Goal: Task Accomplishment & Management: Manage account settings

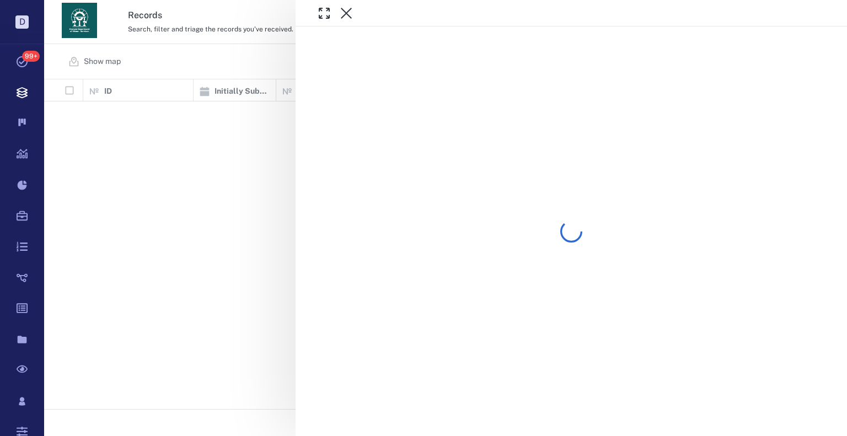
scroll to position [322, 796]
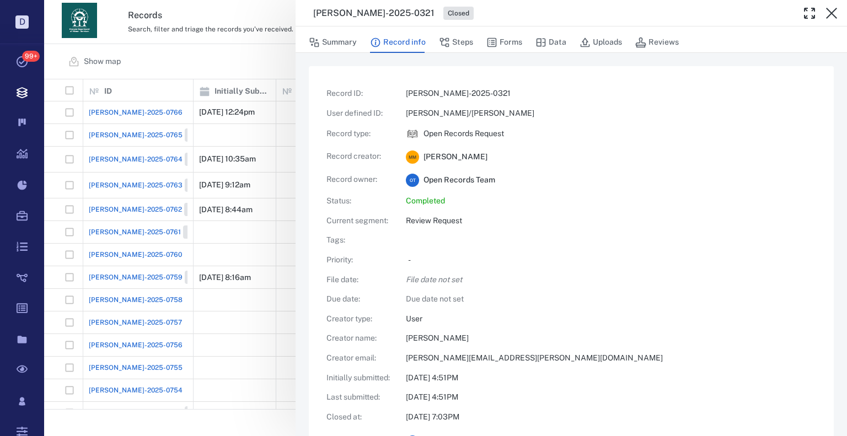
click at [240, 81] on div "[PERSON_NAME]-2025-0321 Closed Summary Record info Steps Forms Data Uploads Rev…" at bounding box center [445, 218] width 803 height 436
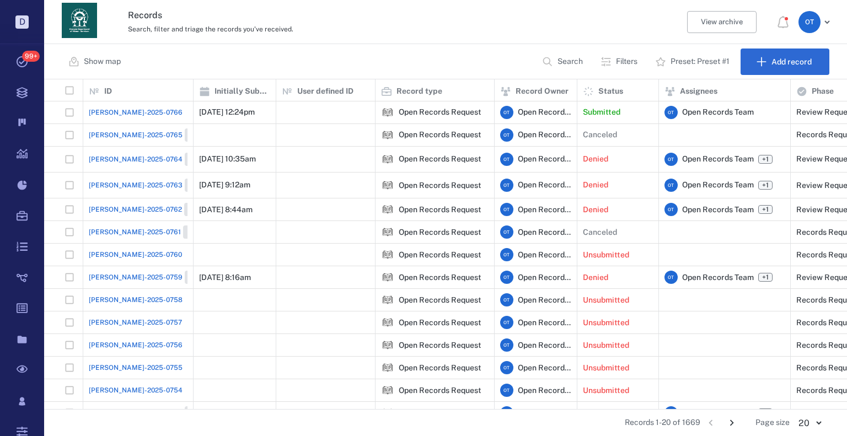
click at [120, 109] on span "[PERSON_NAME]-2025-0766" at bounding box center [136, 113] width 94 height 10
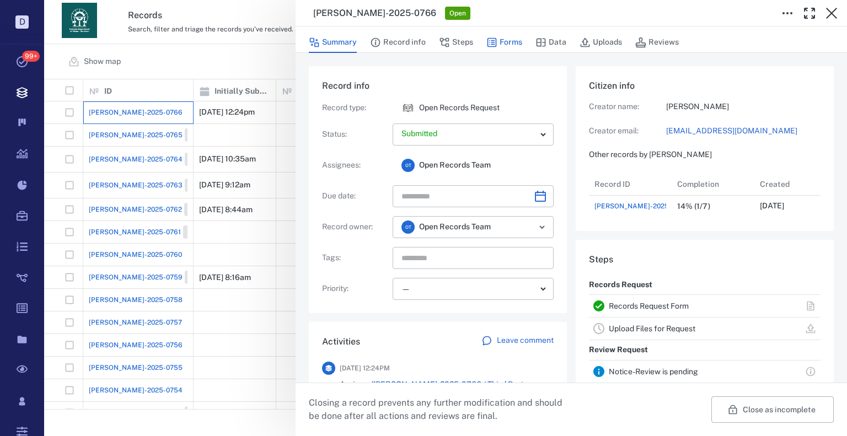
scroll to position [44, 219]
click at [499, 46] on button "Forms" at bounding box center [505, 42] width 36 height 21
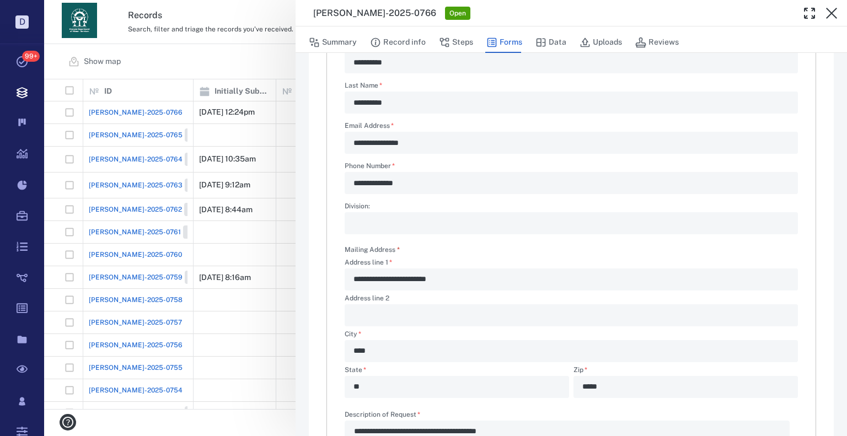
scroll to position [166, 0]
click at [451, 25] on div "[PERSON_NAME]-2025-0766 Open" at bounding box center [572, 13] width 552 height 26
click at [460, 35] on button "Steps" at bounding box center [456, 42] width 34 height 21
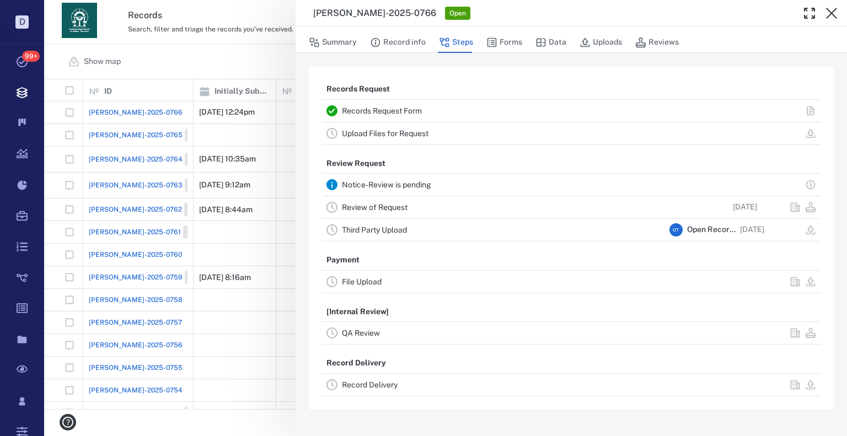
click at [377, 207] on link "Review of Request" at bounding box center [375, 207] width 66 height 9
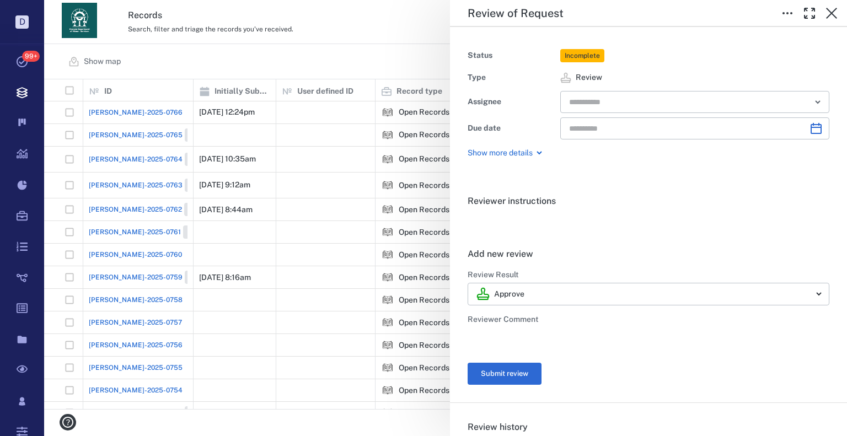
type input "**********"
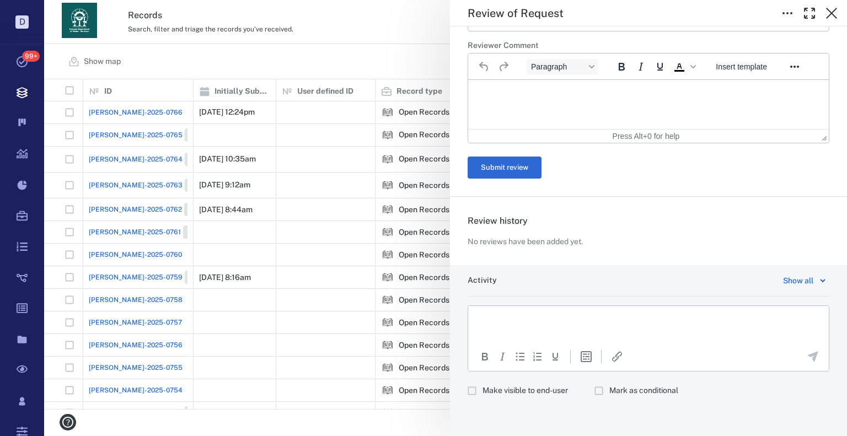
click at [502, 399] on label "Make visible to end-user" at bounding box center [515, 391] width 106 height 21
click at [514, 330] on html at bounding box center [648, 320] width 361 height 28
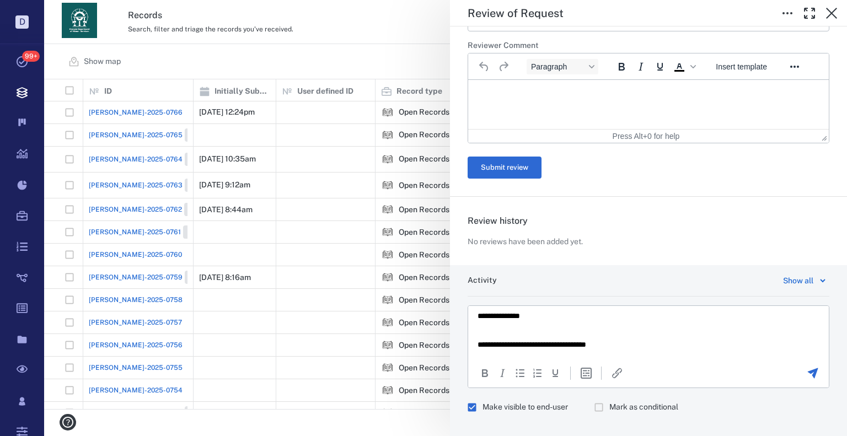
click at [641, 338] on body "**********" at bounding box center [648, 331] width 343 height 38
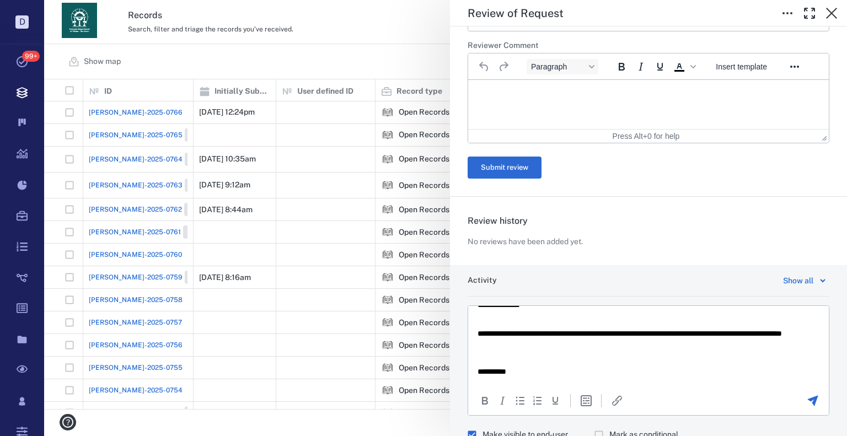
scroll to position [318, 0]
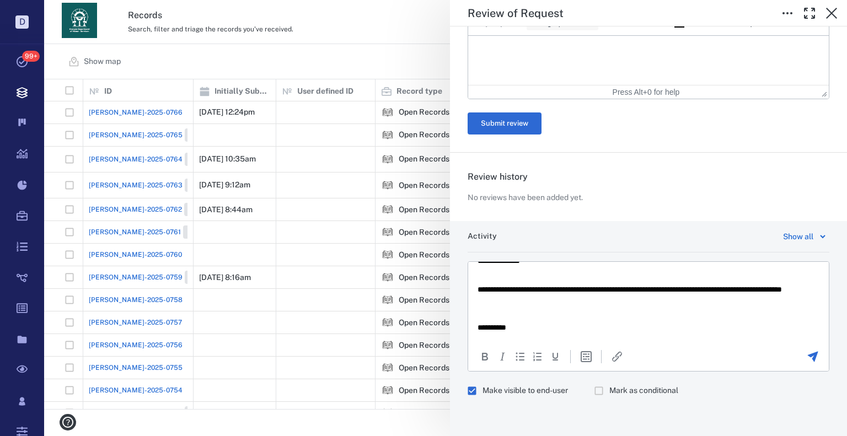
click at [798, 350] on div at bounding box center [813, 356] width 30 height 13
click at [808, 355] on icon "Send the comment" at bounding box center [813, 357] width 10 height 10
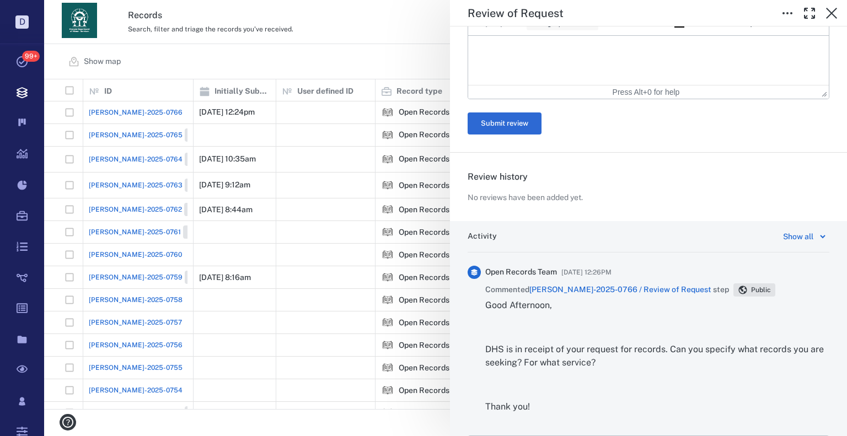
scroll to position [0, 0]
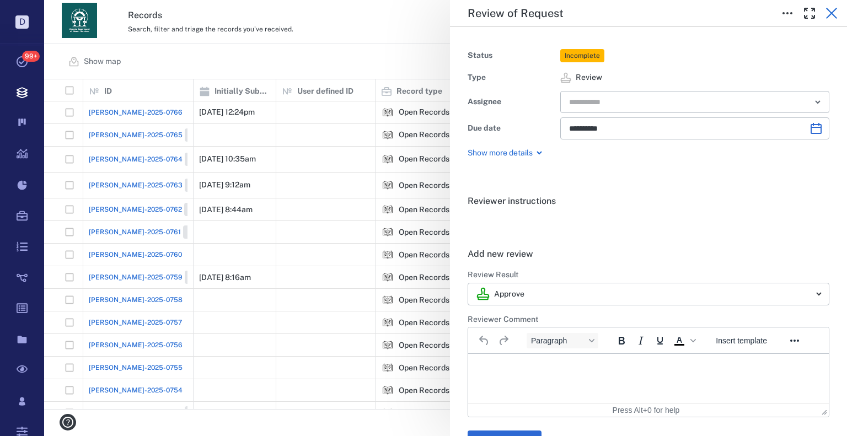
click at [829, 16] on icon "button" at bounding box center [831, 13] width 11 height 11
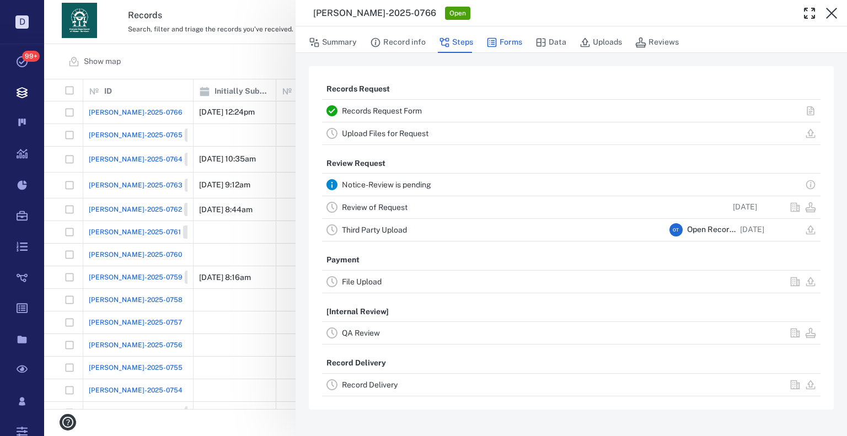
click at [506, 47] on button "Forms" at bounding box center [505, 42] width 36 height 21
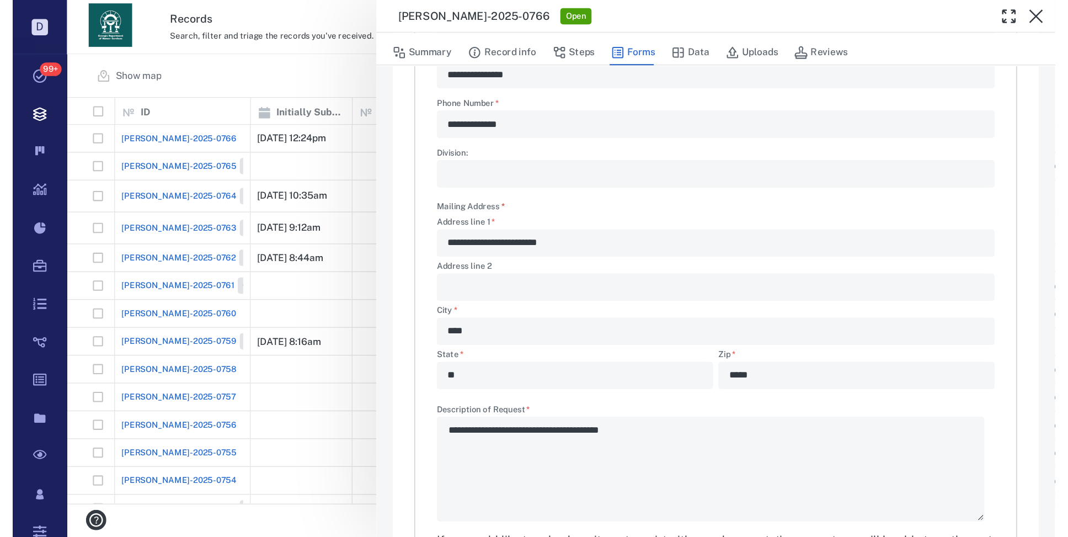
scroll to position [249, 0]
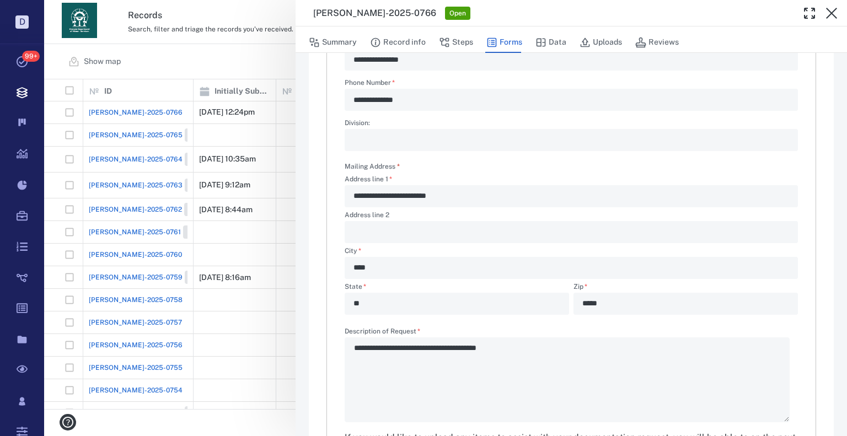
click at [263, 65] on div "**********" at bounding box center [445, 218] width 803 height 436
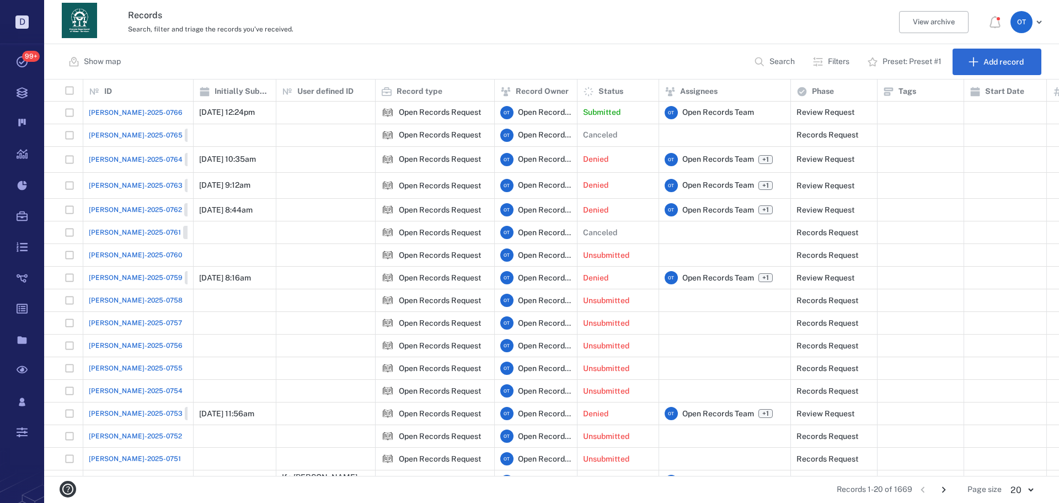
scroll to position [388, 1007]
click at [116, 116] on span "[PERSON_NAME]-2025-0766" at bounding box center [136, 113] width 94 height 10
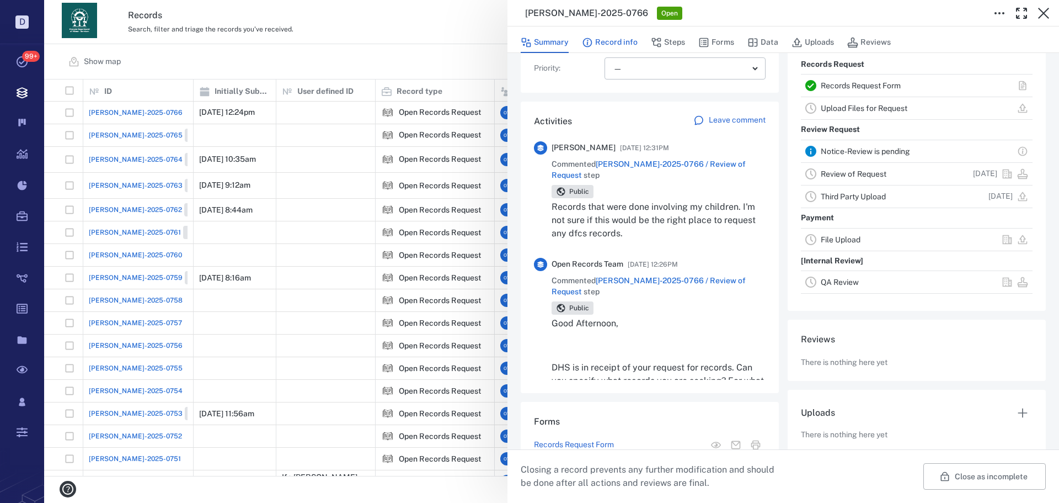
drag, startPoint x: 675, startPoint y: 39, endPoint x: 630, endPoint y: 50, distance: 46.6
click at [675, 39] on button "Steps" at bounding box center [668, 42] width 34 height 21
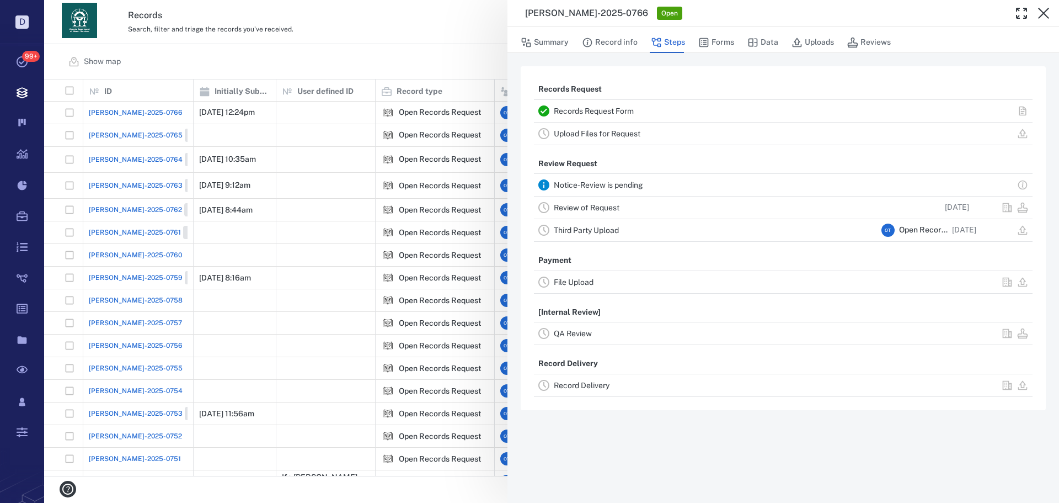
click at [582, 208] on link "Review of Request" at bounding box center [587, 207] width 66 height 9
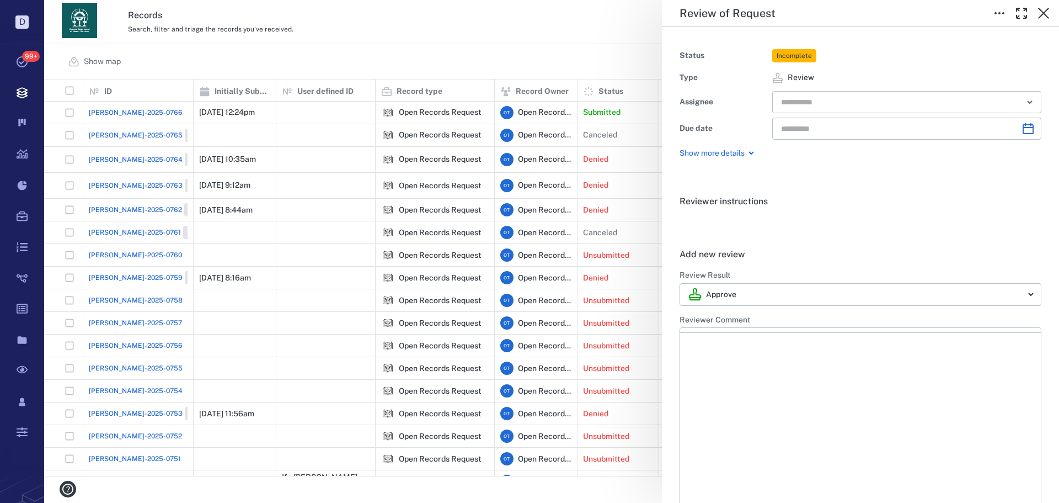
type input "**********"
click at [844, 92] on div "​" at bounding box center [906, 102] width 269 height 22
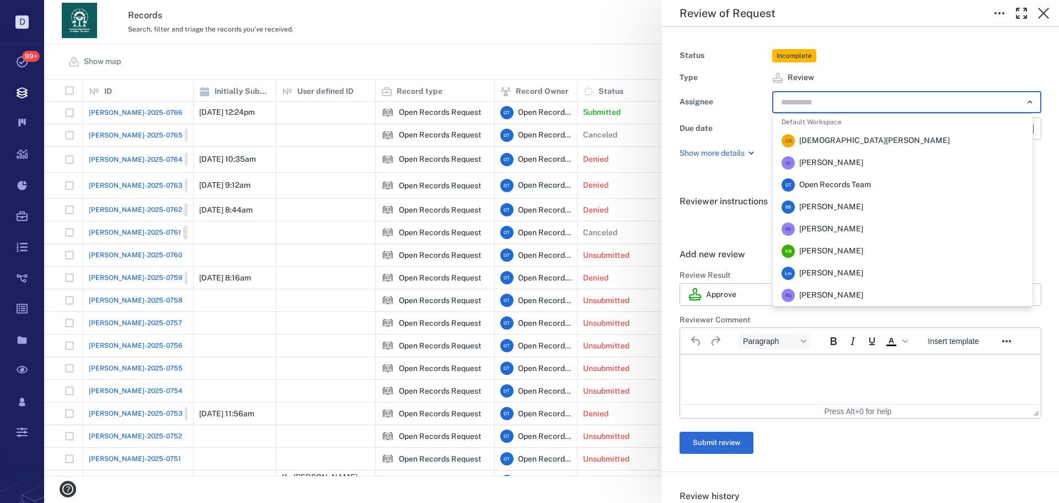
click at [845, 209] on span "[PERSON_NAME]" at bounding box center [831, 206] width 64 height 11
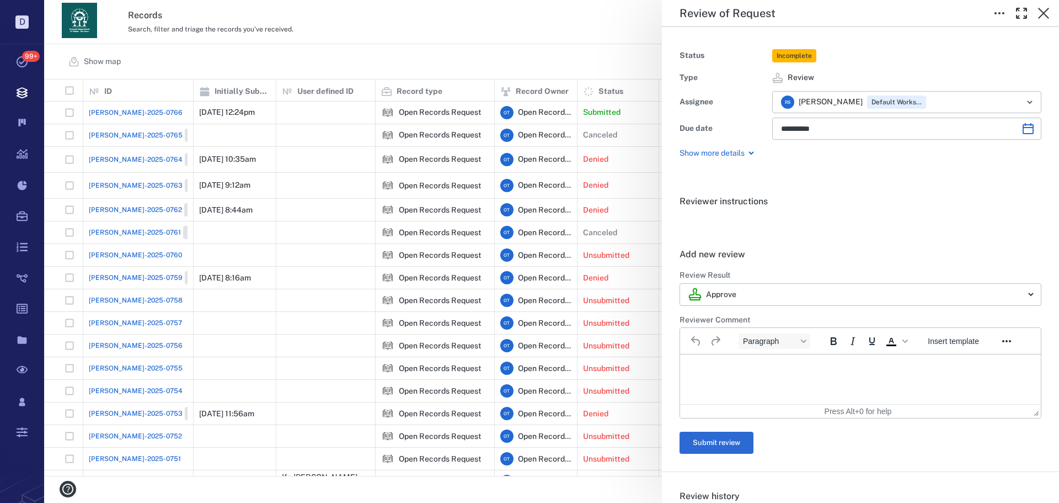
click at [591, 44] on div "**********" at bounding box center [551, 251] width 1015 height 503
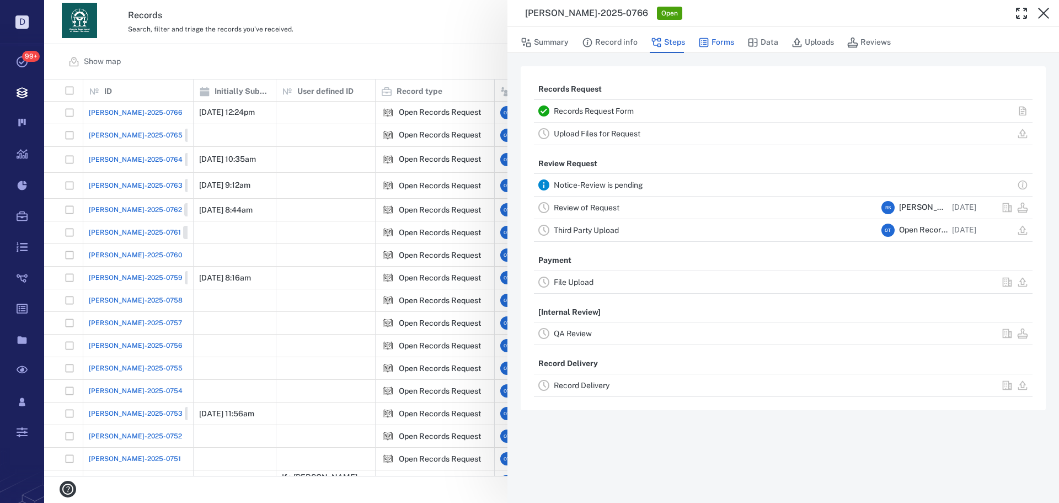
click at [716, 44] on button "Forms" at bounding box center [716, 42] width 36 height 21
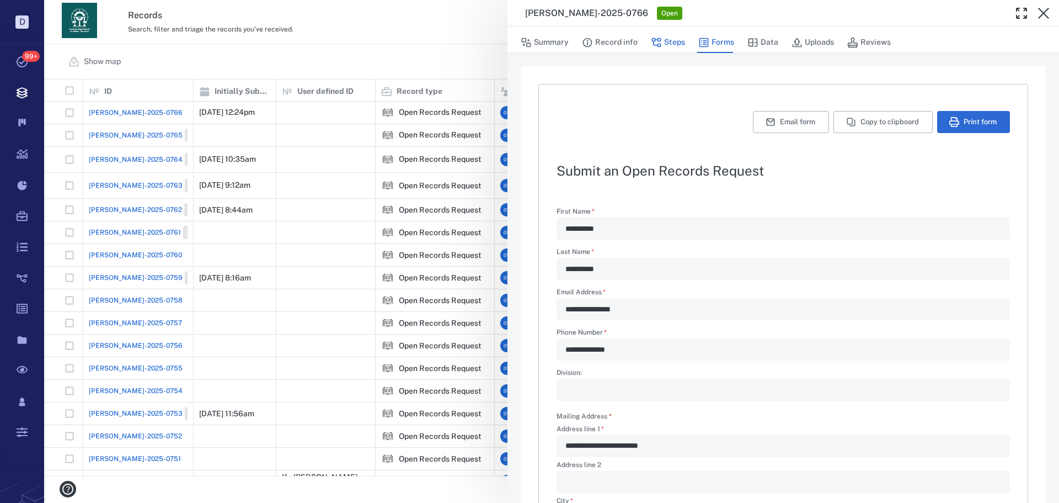
click at [625, 47] on button "Record info" at bounding box center [610, 42] width 56 height 21
click at [625, 46] on button "Record info" at bounding box center [610, 42] width 56 height 21
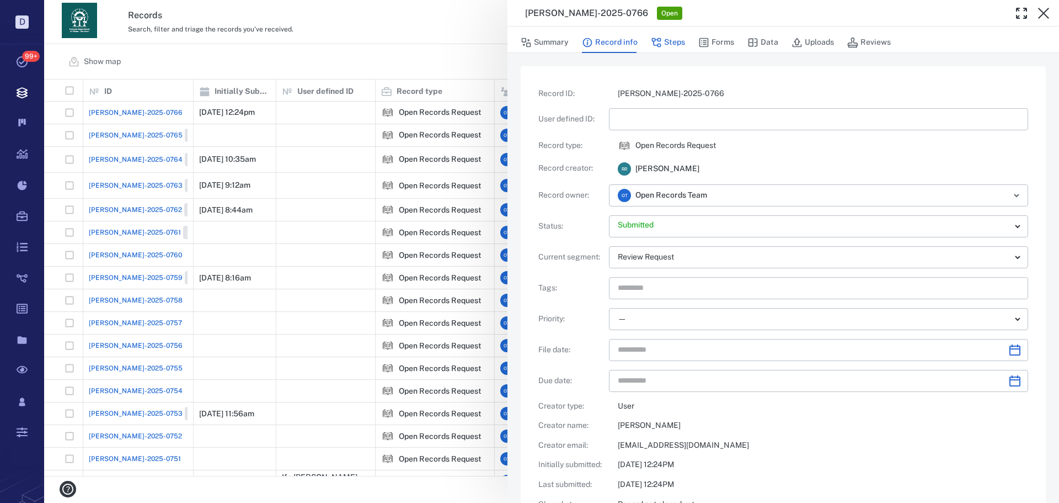
click at [663, 43] on button "Steps" at bounding box center [668, 42] width 34 height 21
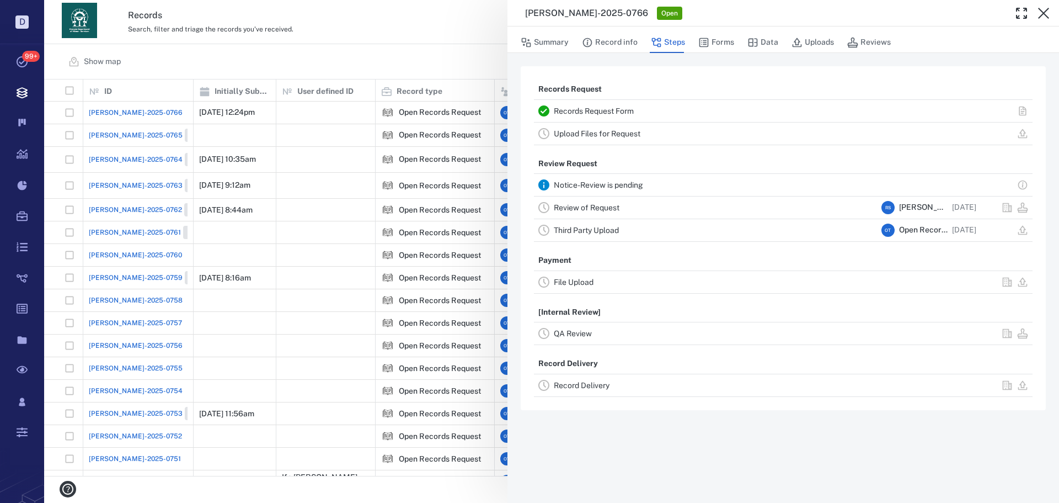
click at [589, 204] on link "Review of Request" at bounding box center [587, 207] width 66 height 9
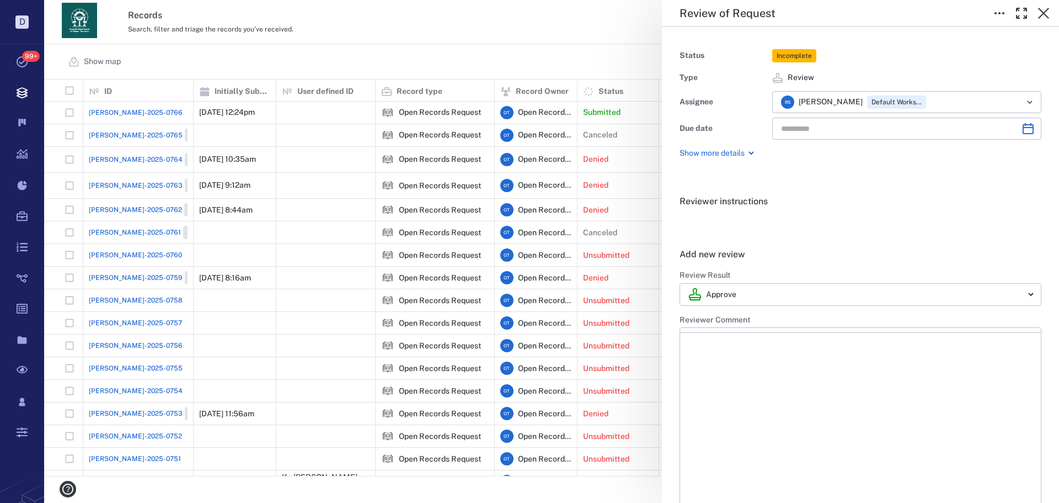
type input "**********"
click at [569, 61] on div "**********" at bounding box center [551, 251] width 1015 height 503
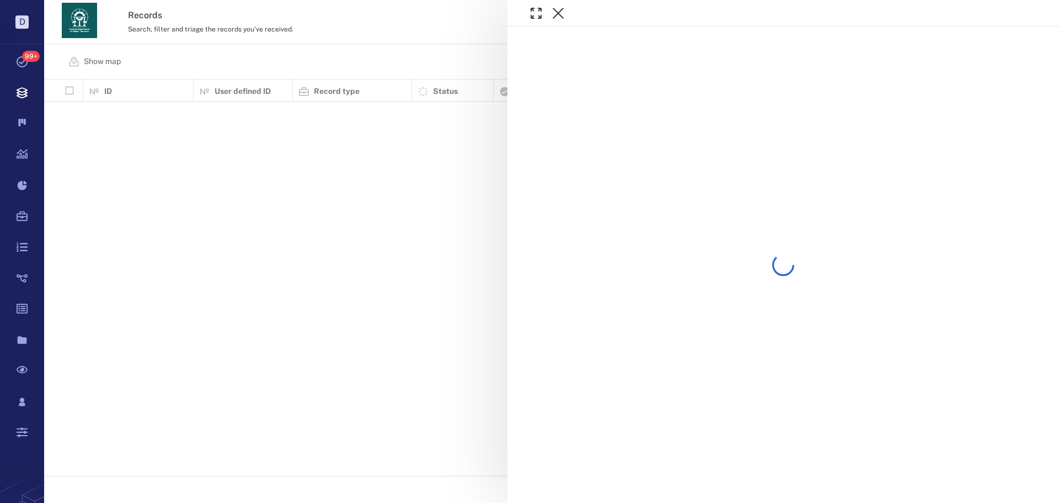
scroll to position [388, 1007]
click at [326, 31] on div at bounding box center [551, 251] width 1015 height 503
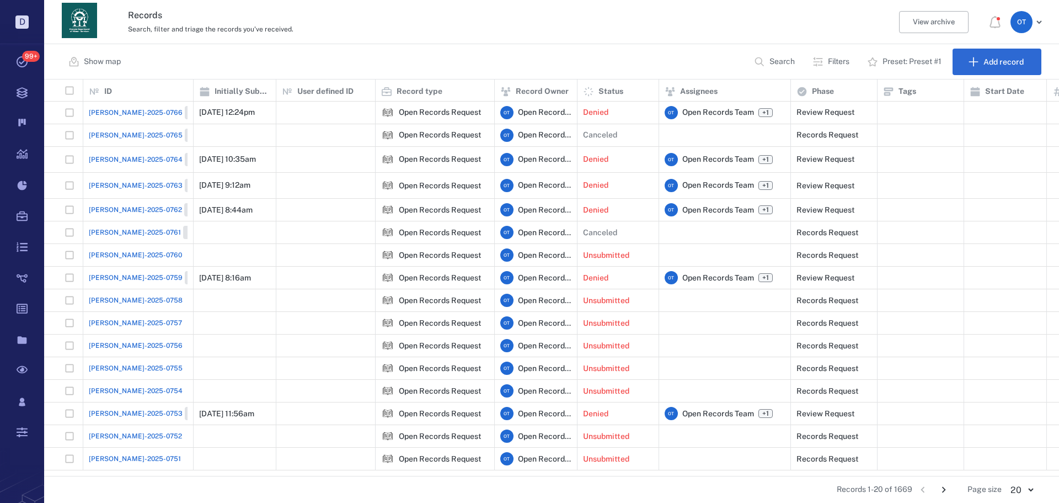
click at [382, 42] on div "Records Search, filter and triage the records you've received. View archive O T" at bounding box center [551, 22] width 1015 height 44
